Goal: Information Seeking & Learning: Check status

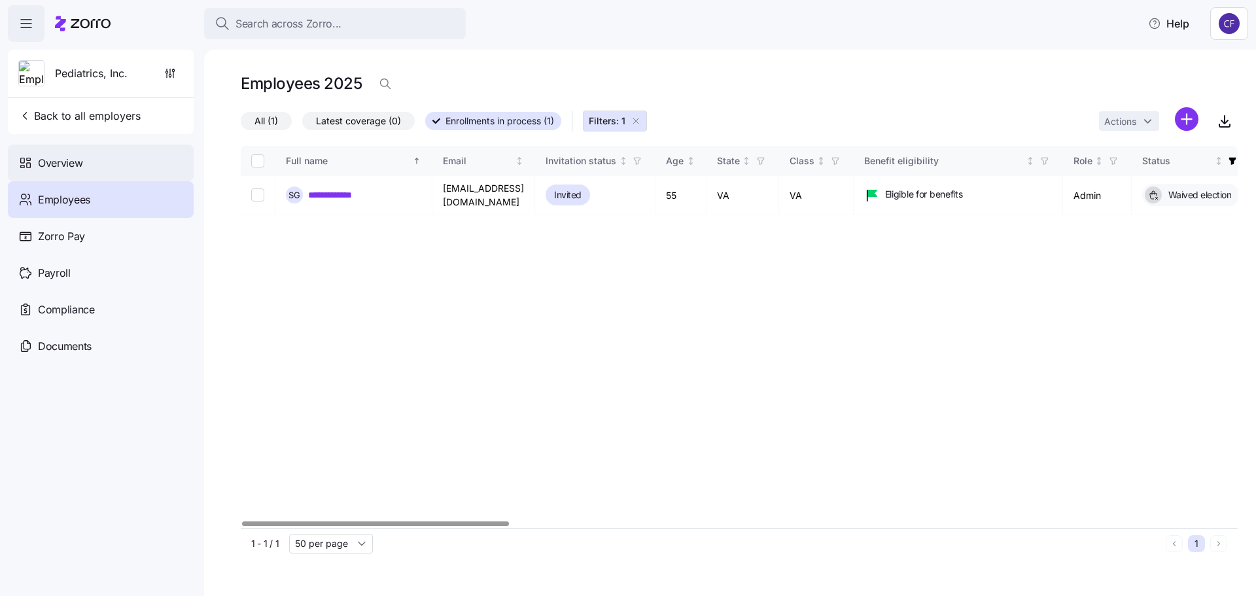
click at [59, 164] on span "Overview" at bounding box center [60, 163] width 44 height 16
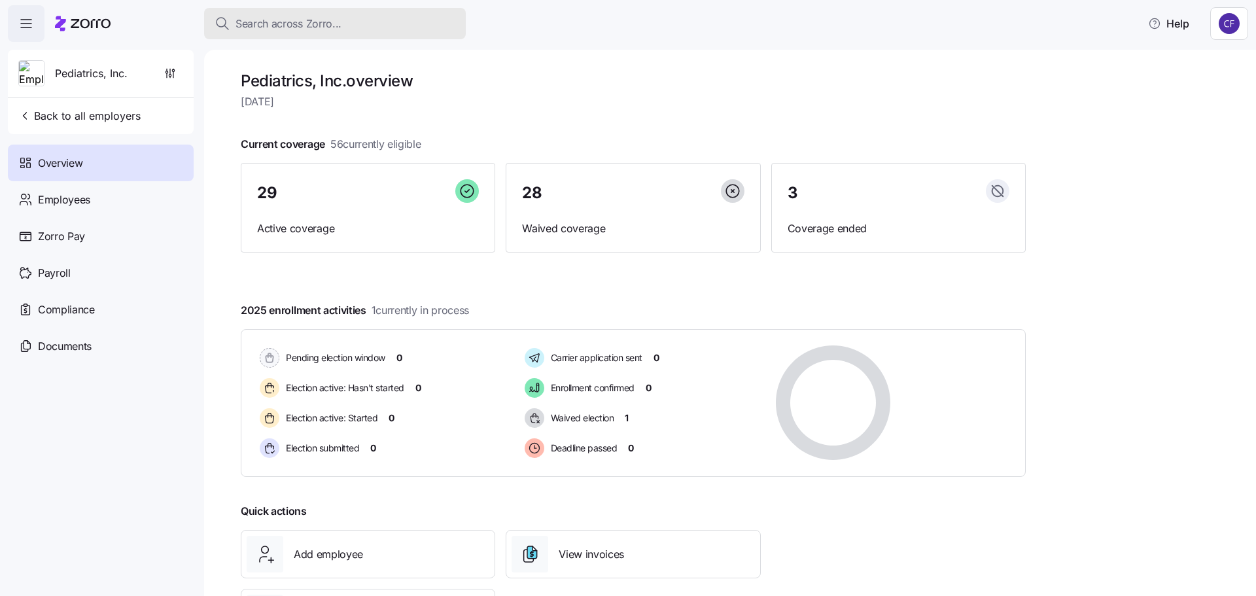
click at [281, 23] on span "Search across Zorro..." at bounding box center [289, 24] width 106 height 16
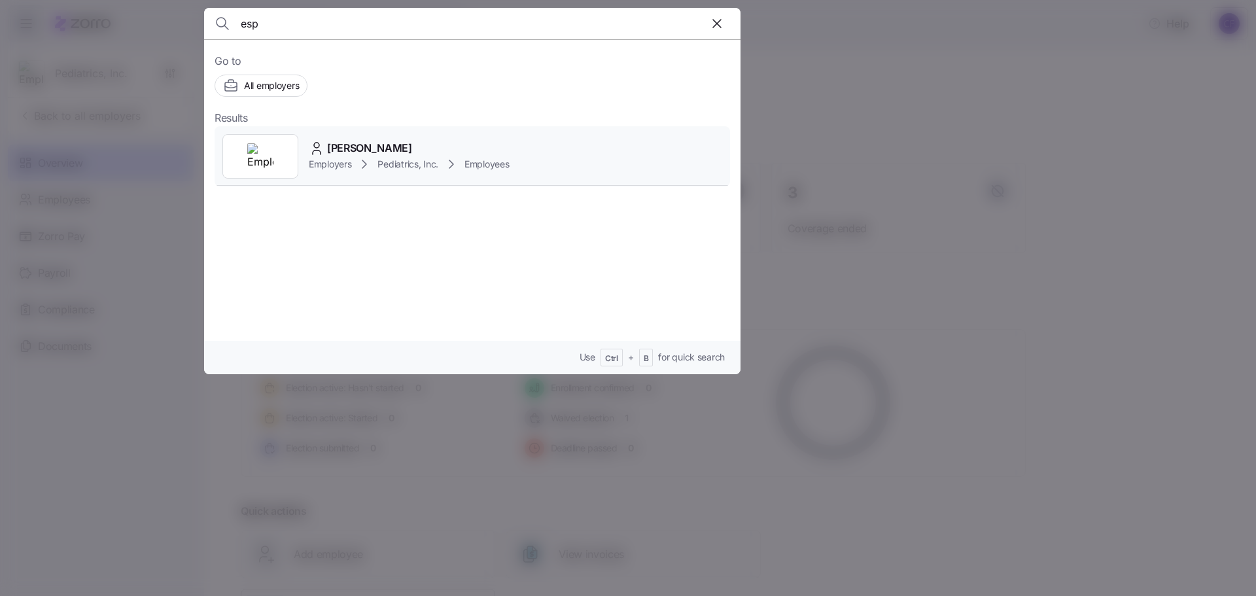
type input "esp"
click at [340, 150] on span "Tina Espinosa" at bounding box center [369, 148] width 85 height 16
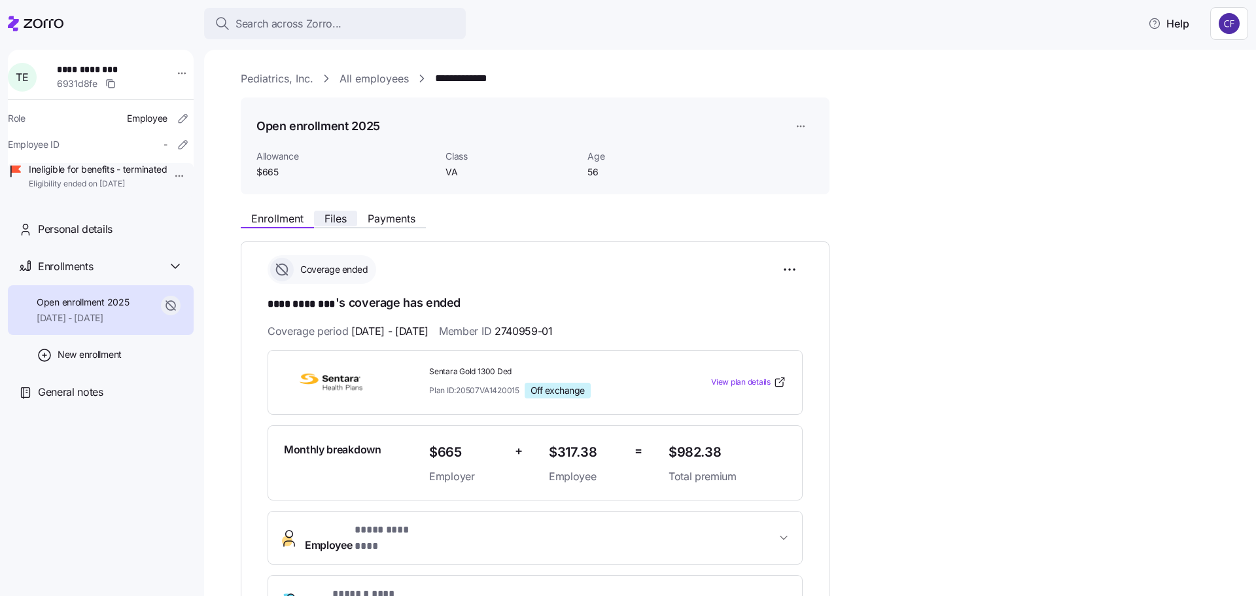
click at [350, 221] on button "Files" at bounding box center [335, 219] width 43 height 16
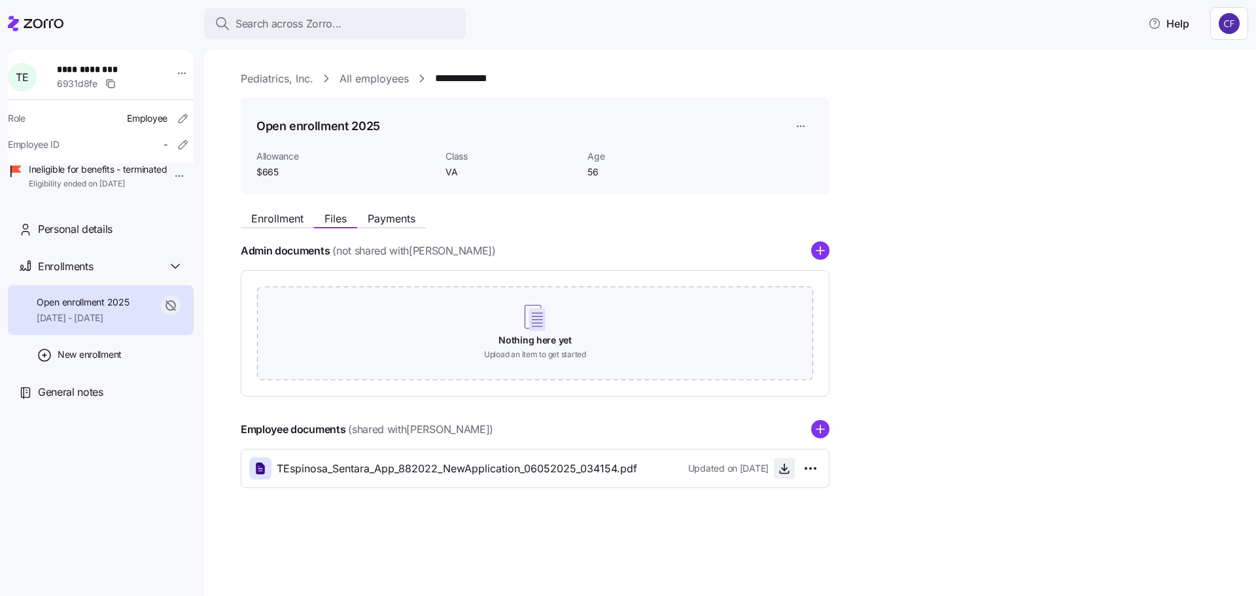
click at [785, 469] on icon "button" at bounding box center [785, 468] width 0 height 7
click at [402, 217] on span "Payments" at bounding box center [392, 218] width 48 height 10
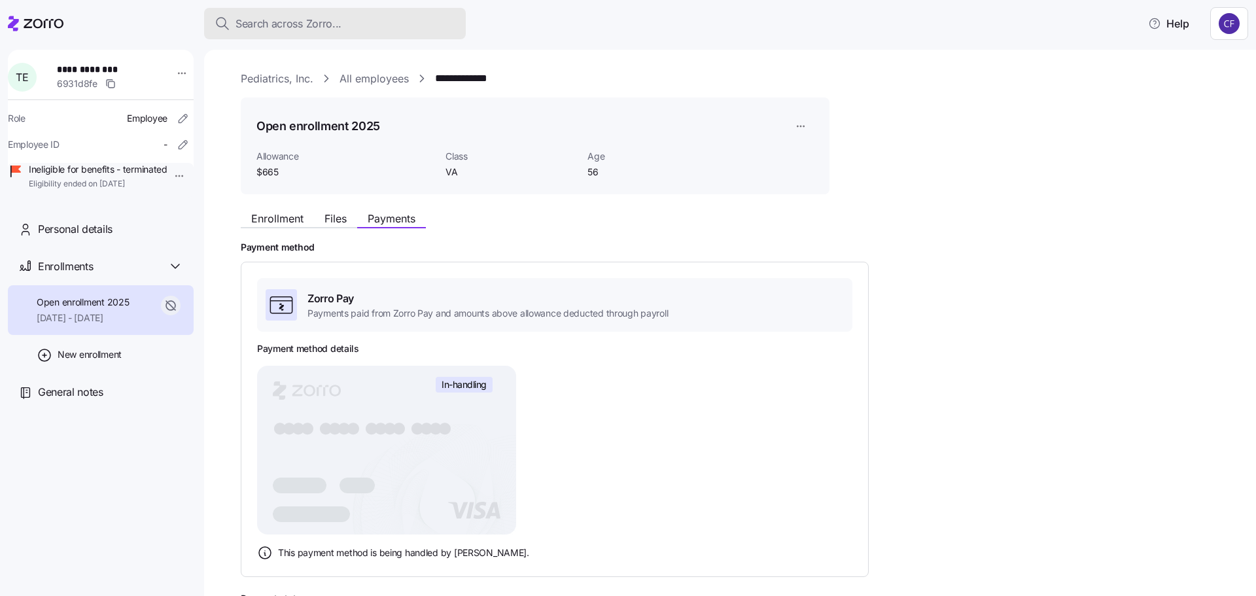
click at [288, 19] on span "Search across Zorro..." at bounding box center [289, 24] width 106 height 16
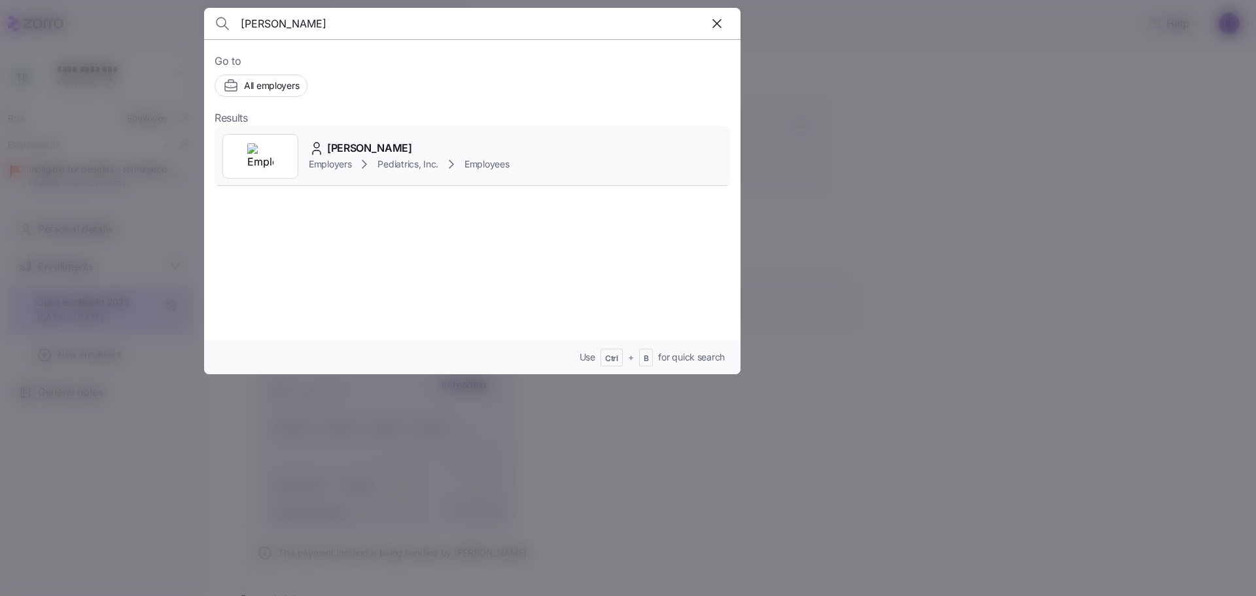
type input "gorla"
click at [351, 156] on div "Employers Pediatrics, Inc. Employees" at bounding box center [409, 164] width 201 height 16
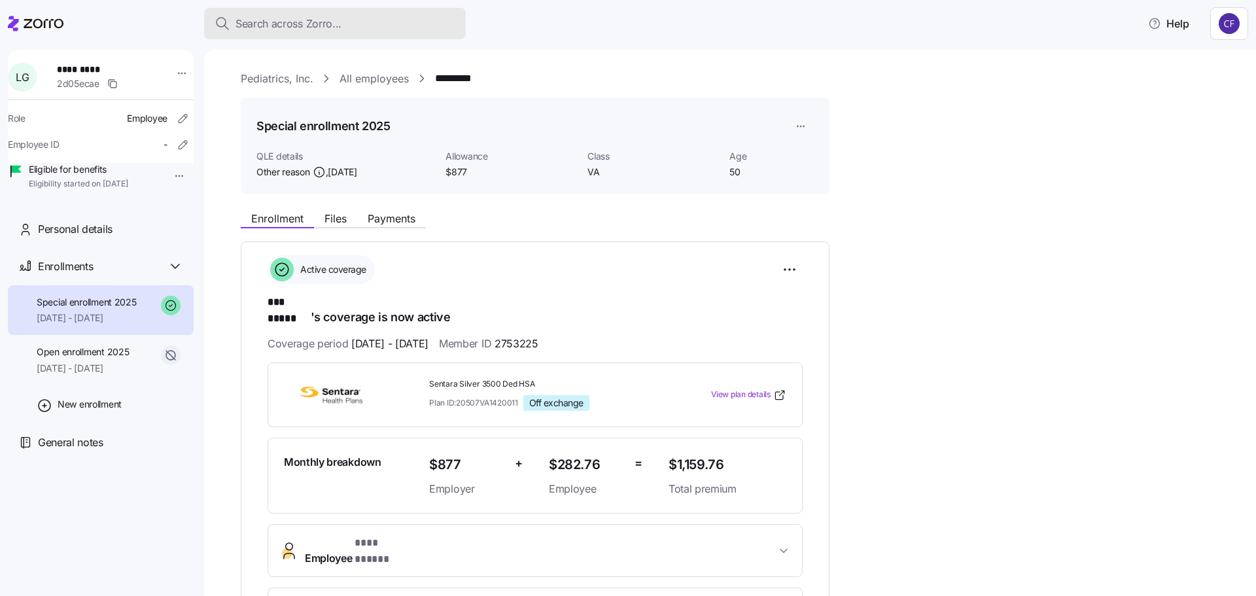
click at [285, 17] on span "Search across Zorro..." at bounding box center [289, 24] width 106 height 16
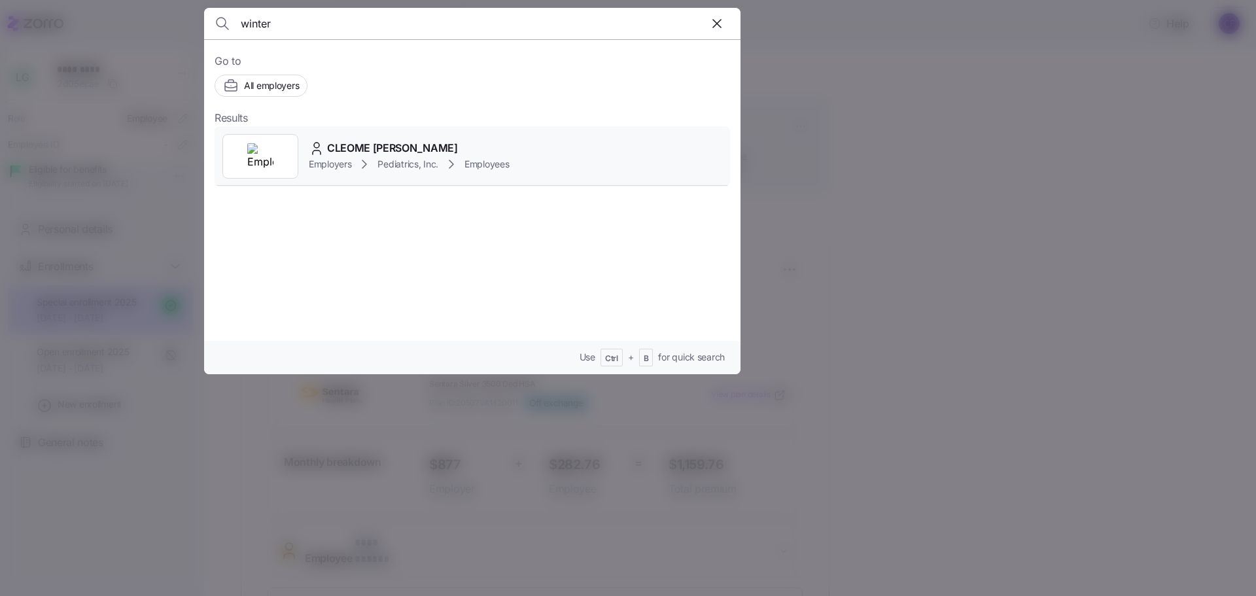
type input "winter"
click at [351, 166] on span "Employers" at bounding box center [330, 164] width 43 height 13
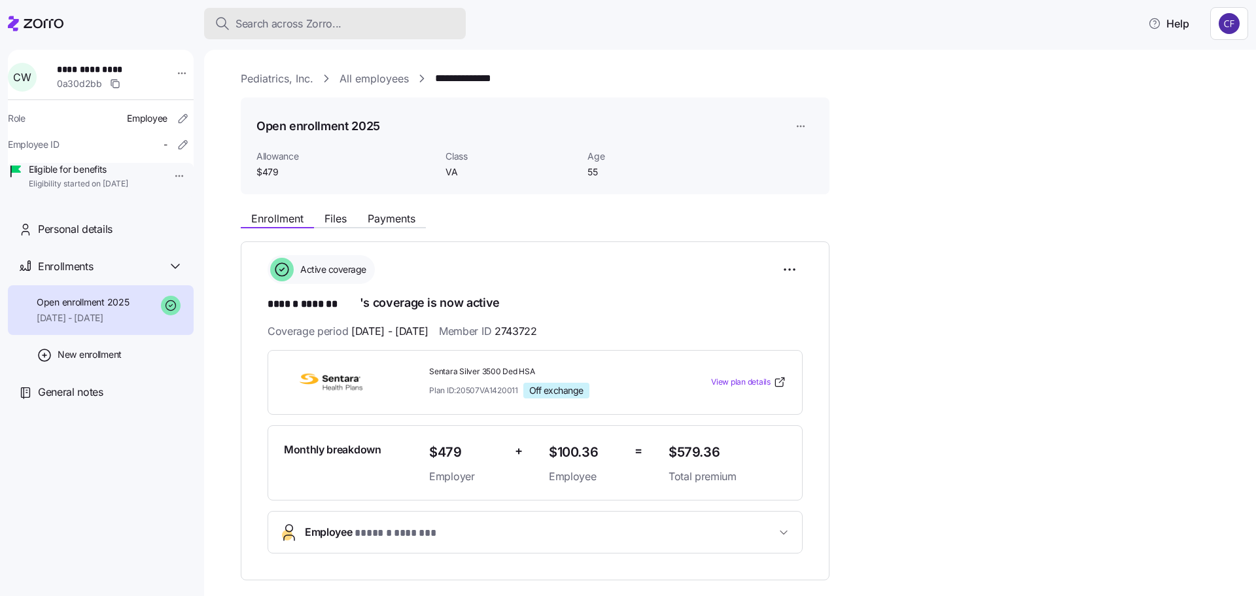
click at [272, 27] on span "Search across Zorro..." at bounding box center [289, 24] width 106 height 16
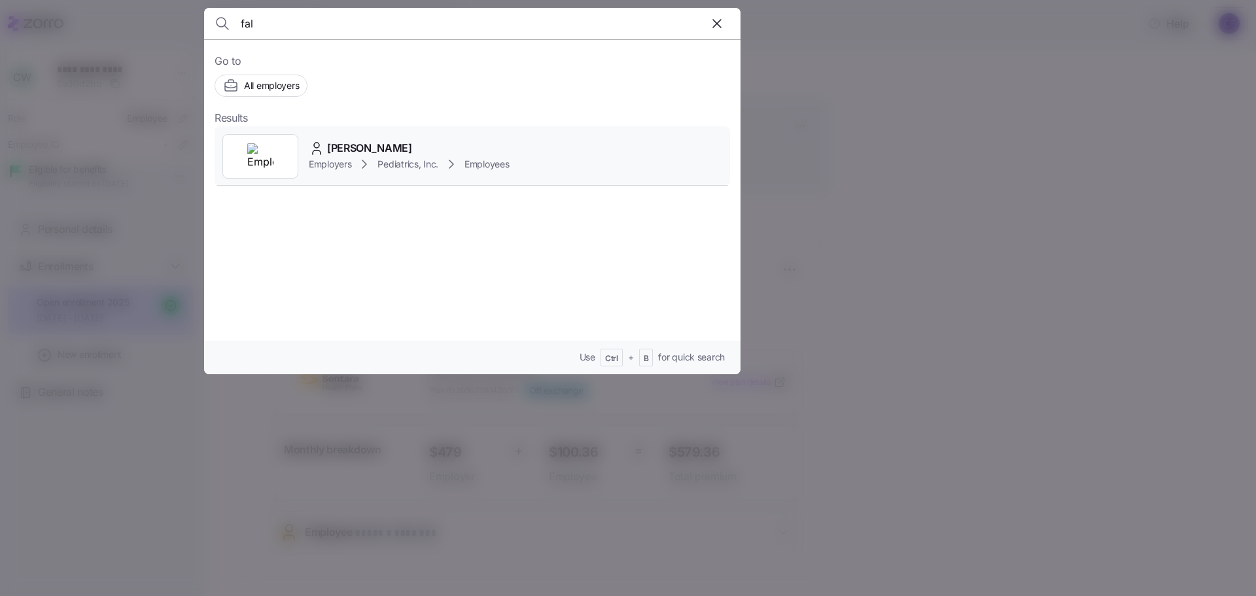
type input "fal"
click at [421, 158] on span "Pediatrics, Inc." at bounding box center [408, 164] width 61 height 13
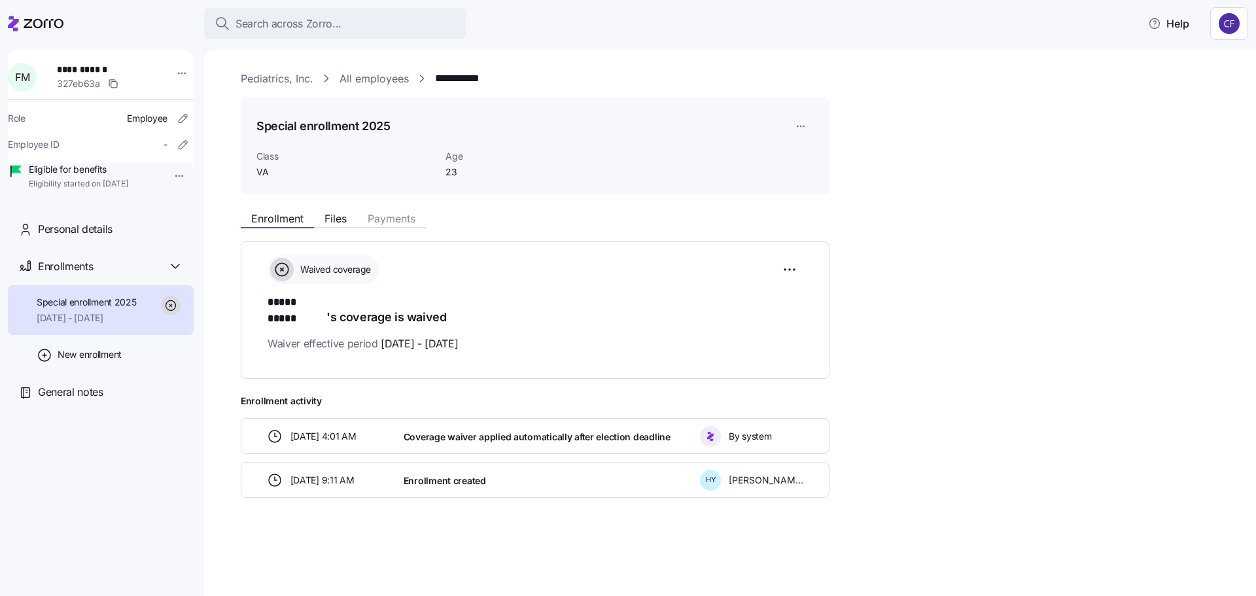
click at [310, 82] on link "Pediatrics, Inc." at bounding box center [277, 79] width 73 height 16
